Goal: Information Seeking & Learning: Learn about a topic

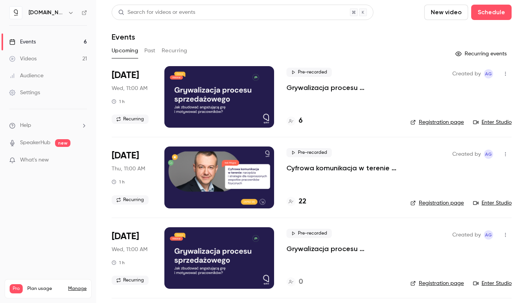
click at [305, 85] on p "Grywalizacja procesu sprzedażowego. Jak zbudować angażującą grę i motywować pra…" at bounding box center [342, 87] width 112 height 9
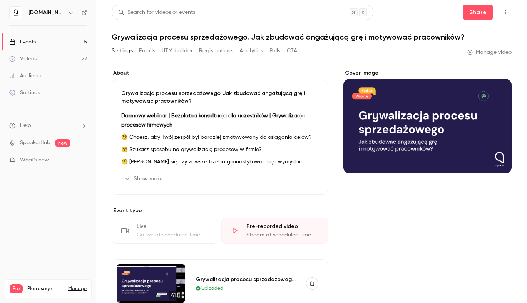
click at [40, 58] on link "Videos 22" at bounding box center [48, 58] width 96 height 17
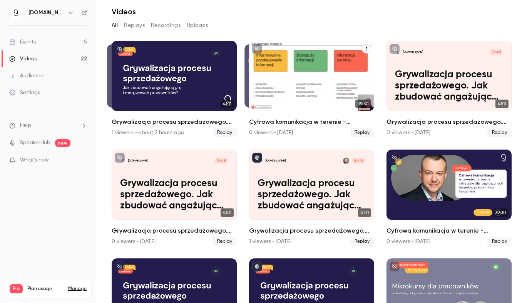
scroll to position [40, 0]
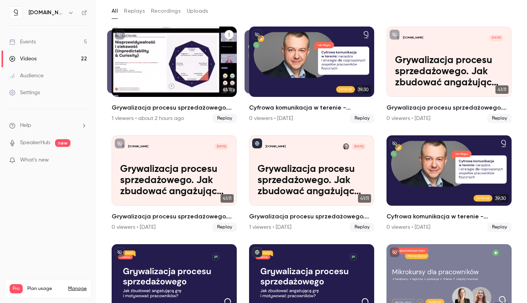
click at [192, 106] on h2 "Grywalizacja procesu sprzedażowego. Jak zbudować angażującą grę i motywować pra…" at bounding box center [174, 107] width 125 height 9
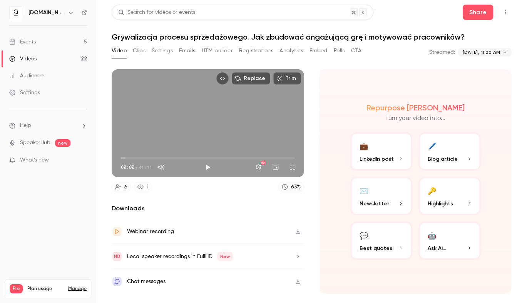
click at [302, 49] on button "Analytics" at bounding box center [291, 51] width 24 height 12
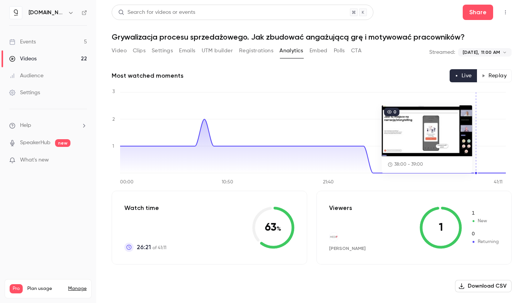
click at [494, 74] on button "Replay" at bounding box center [493, 75] width 35 height 13
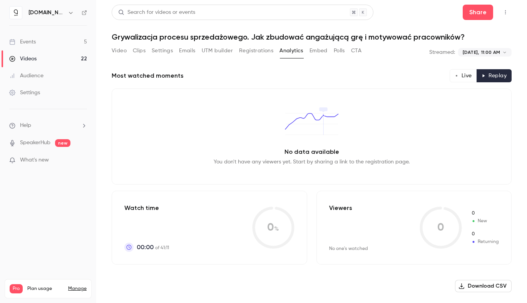
click at [466, 73] on button "Live" at bounding box center [462, 75] width 27 height 13
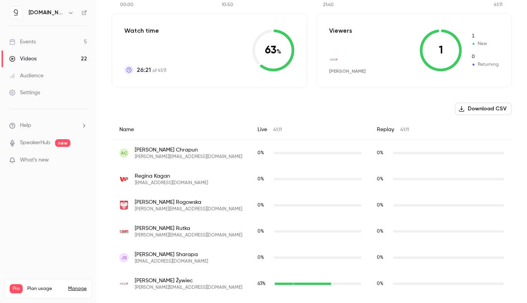
scroll to position [158, 0]
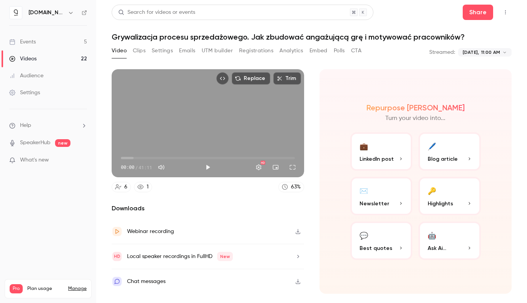
click at [43, 62] on link "Videos 22" at bounding box center [48, 58] width 96 height 17
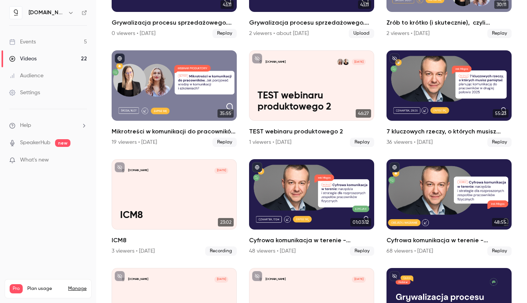
scroll to position [347, 0]
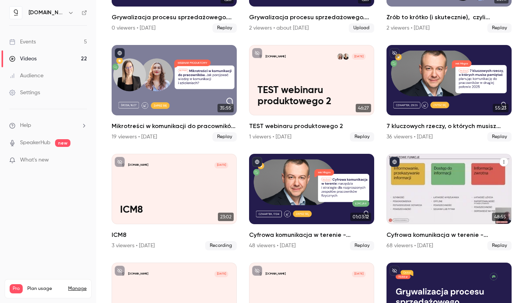
click at [407, 232] on h2 "Cyfrowa komunikacja w terenie - narzędzia i strategie dla rozproszonych zespołó…" at bounding box center [448, 234] width 125 height 9
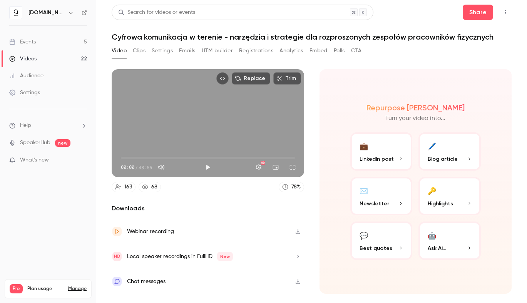
click at [303, 51] on button "Analytics" at bounding box center [291, 51] width 24 height 12
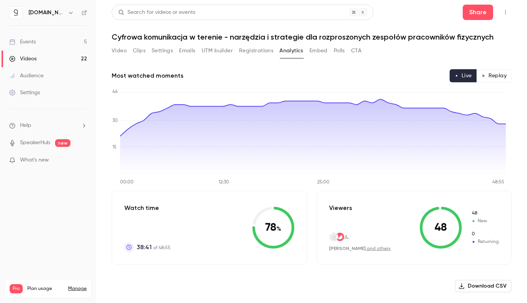
click at [30, 43] on div "Events" at bounding box center [22, 42] width 27 height 8
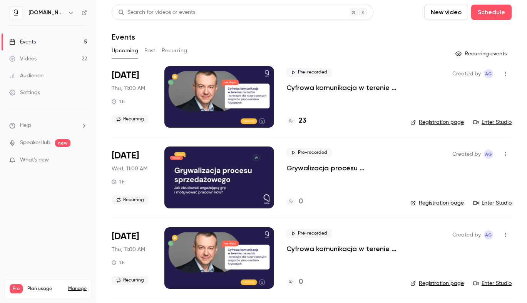
click at [154, 48] on button "Past" at bounding box center [149, 51] width 11 height 12
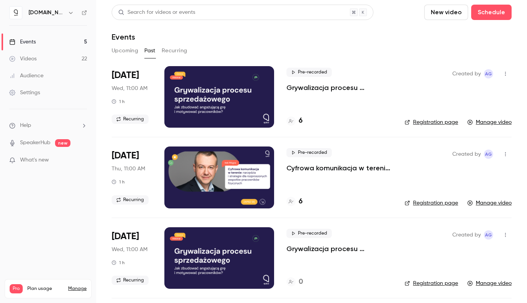
click at [52, 80] on link "Audience" at bounding box center [48, 75] width 96 height 17
